Goal: Transaction & Acquisition: Purchase product/service

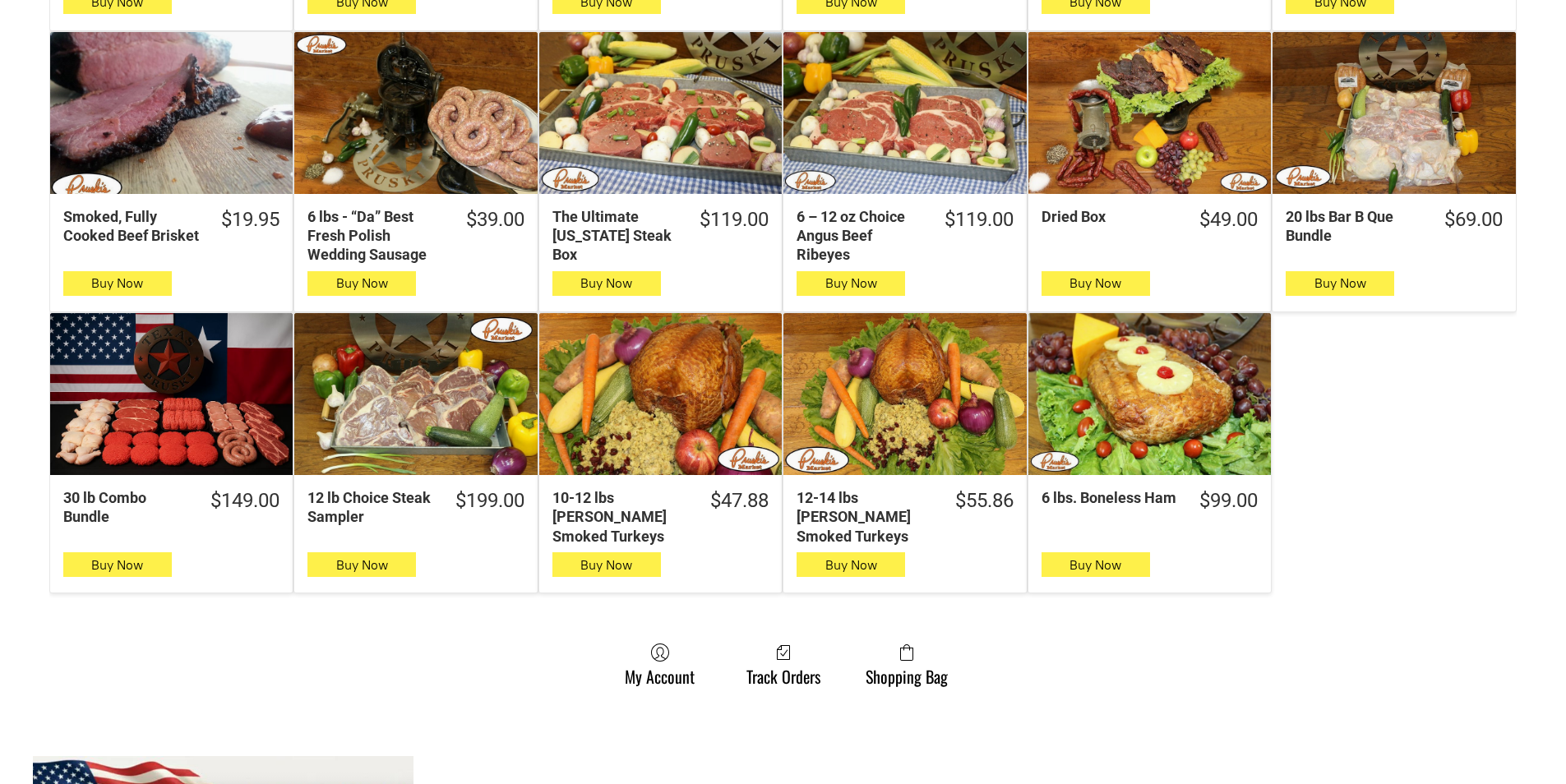
scroll to position [904, 0]
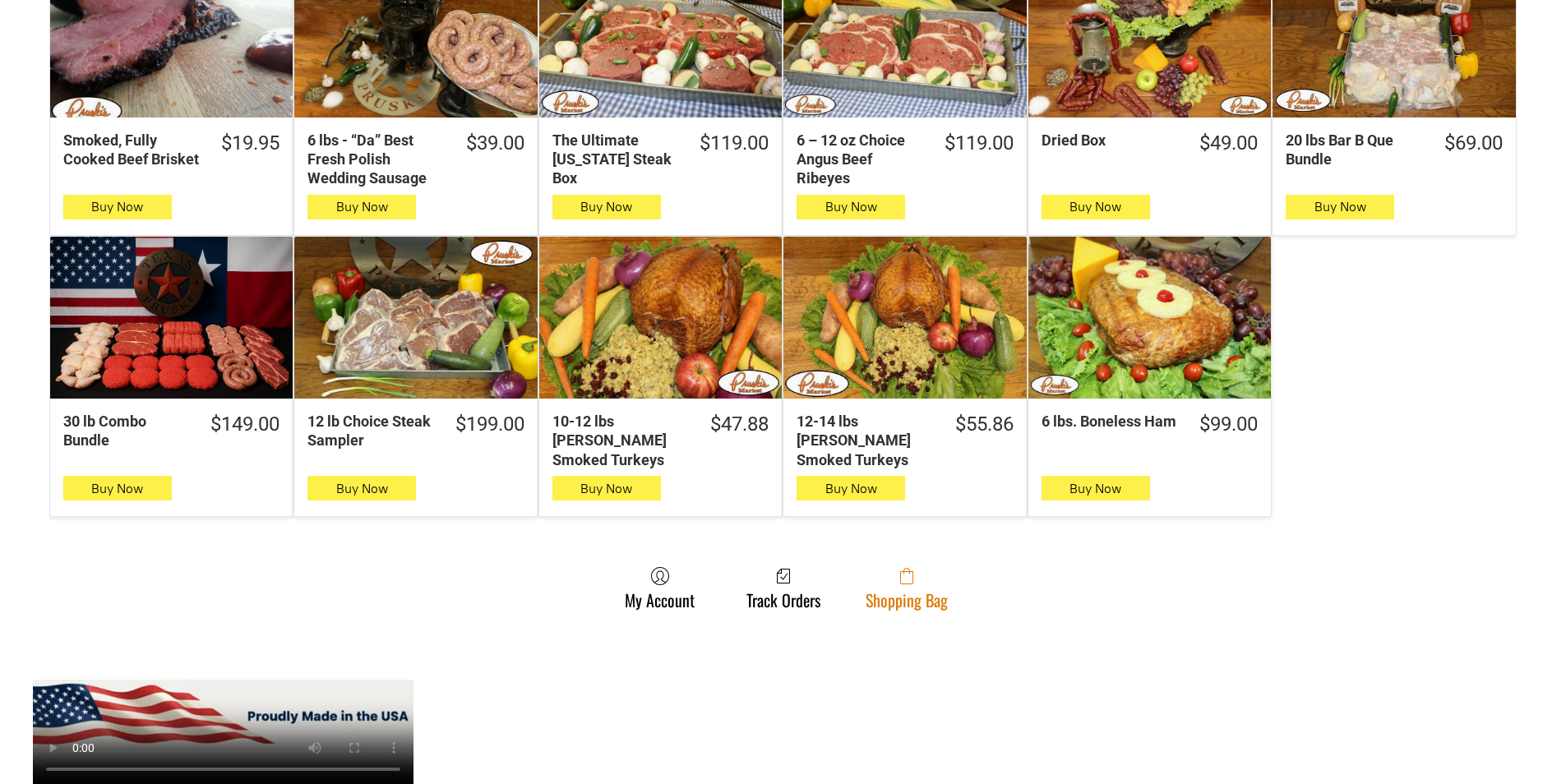
click at [894, 581] on link "Shopping Bag" at bounding box center [907, 587] width 99 height 43
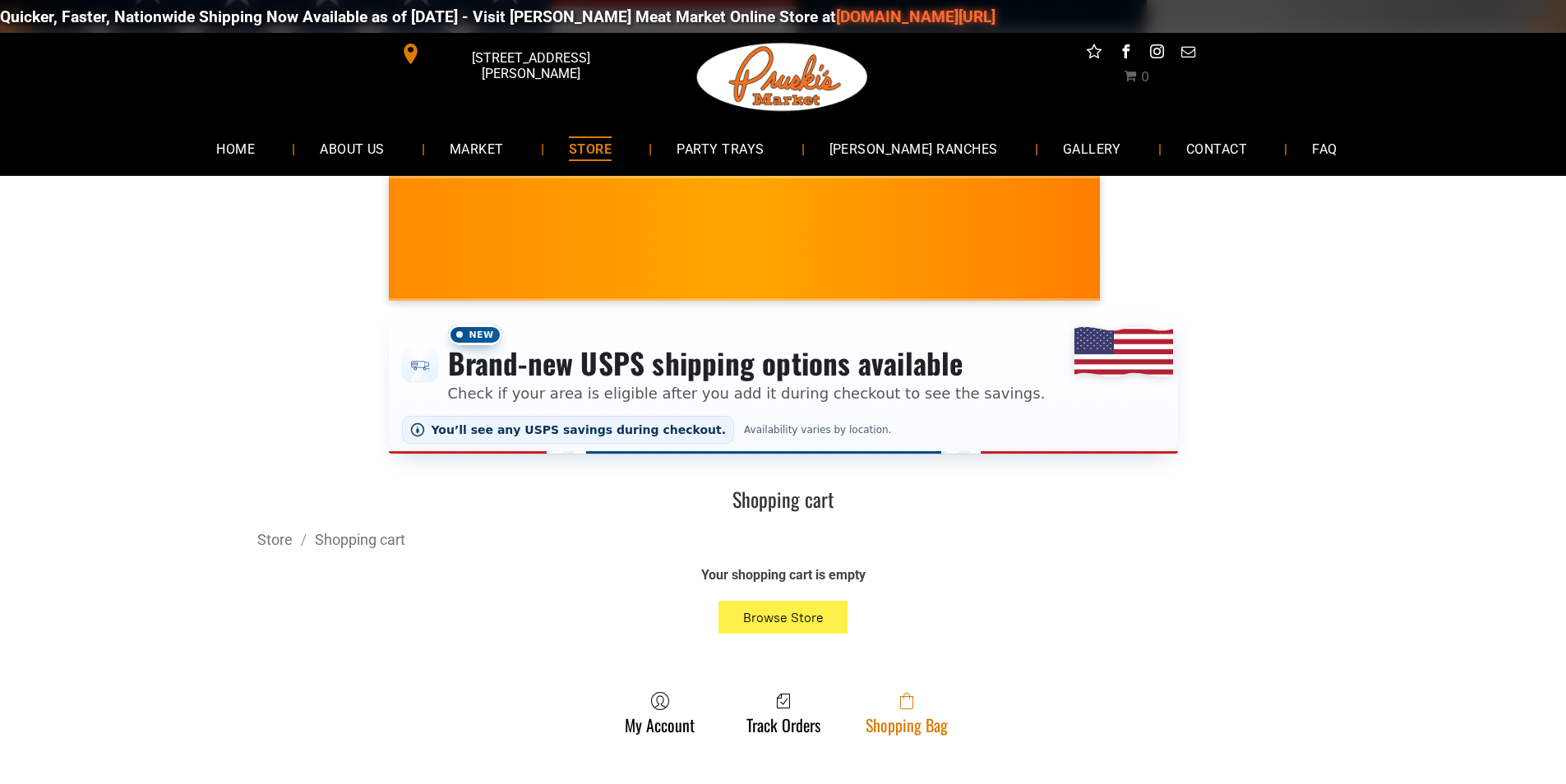
click at [925, 731] on link "Shopping Bag" at bounding box center [907, 712] width 99 height 43
click at [873, 710] on span at bounding box center [907, 701] width 83 height 20
click at [949, 718] on link "Shopping Bag" at bounding box center [907, 712] width 99 height 43
